Goal: Task Accomplishment & Management: Use online tool/utility

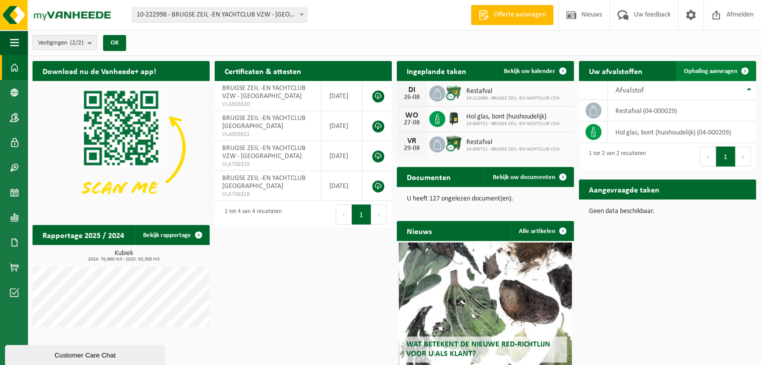
click at [697, 69] on span "Ophaling aanvragen" at bounding box center [711, 71] width 54 height 7
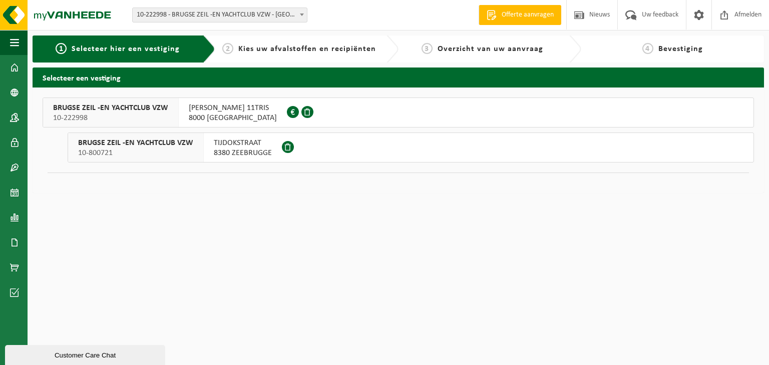
click at [242, 148] on span "8380 ZEEBRUGGE" at bounding box center [243, 153] width 58 height 10
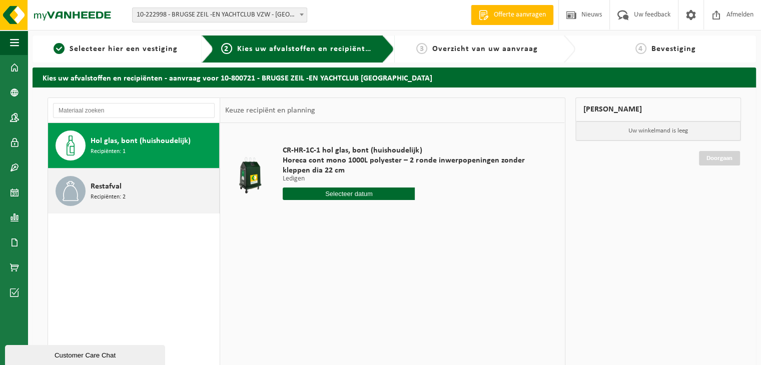
click at [119, 191] on div "Restafval Recipiënten: 2" at bounding box center [154, 191] width 126 height 30
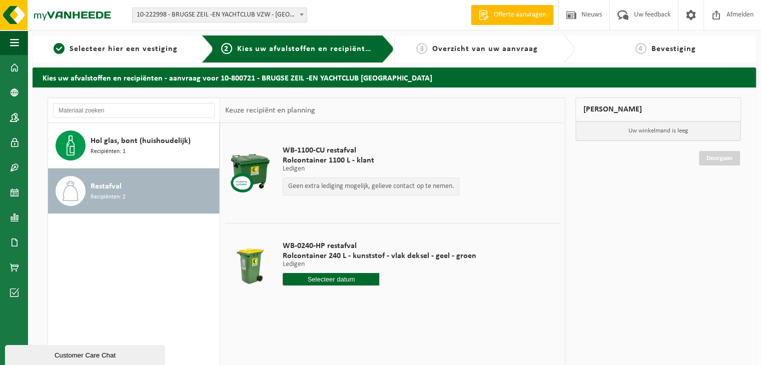
click at [312, 166] on p "Ledigen" at bounding box center [371, 169] width 177 height 7
click at [417, 187] on p "Geen extra lediging mogelijk, gelieve contact op te nemen." at bounding box center [371, 186] width 166 height 7
click at [343, 168] on p "Ledigen" at bounding box center [371, 169] width 177 height 7
click at [341, 157] on span "Rolcontainer 1100 L - klant" at bounding box center [371, 161] width 177 height 10
click at [328, 153] on span "WB-1100-CU restafval" at bounding box center [371, 151] width 177 height 10
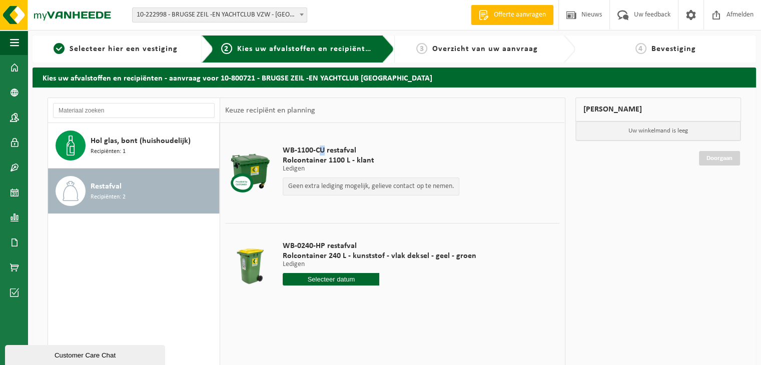
click at [322, 147] on span "WB-1100-CU restafval" at bounding box center [371, 151] width 177 height 10
click at [377, 151] on span "WB-1100-CU restafval" at bounding box center [371, 151] width 177 height 10
click at [155, 52] on span "Selecteer hier een vestiging" at bounding box center [124, 49] width 108 height 8
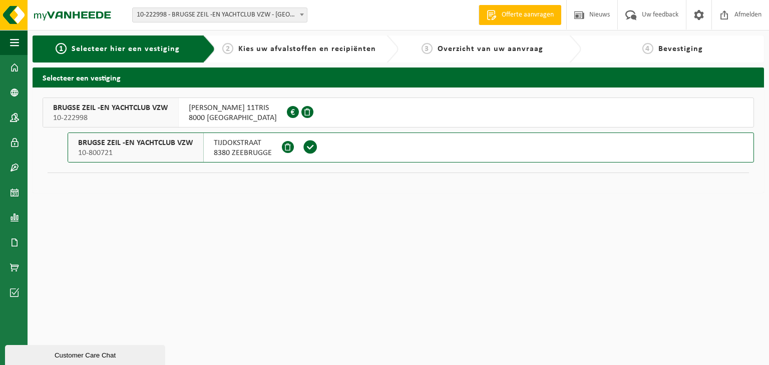
click at [217, 143] on span "TIJDOKSTRAAT" at bounding box center [243, 143] width 58 height 10
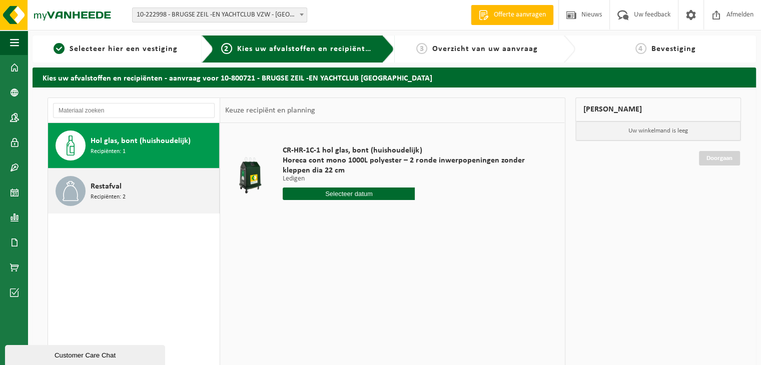
click at [104, 189] on span "Restafval" at bounding box center [106, 187] width 31 height 12
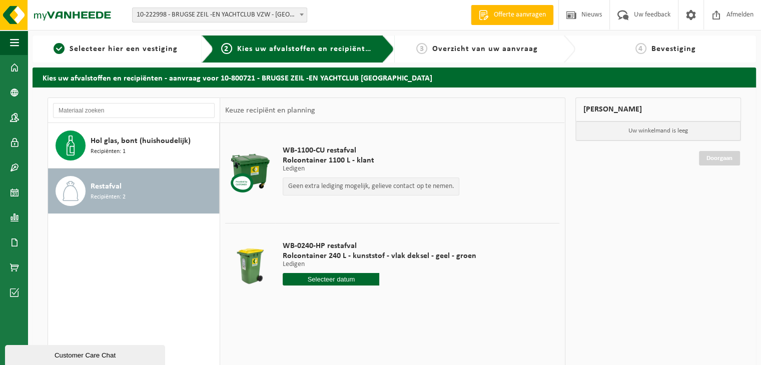
click at [255, 169] on div at bounding box center [250, 173] width 45 height 40
